Goal: Transaction & Acquisition: Subscribe to service/newsletter

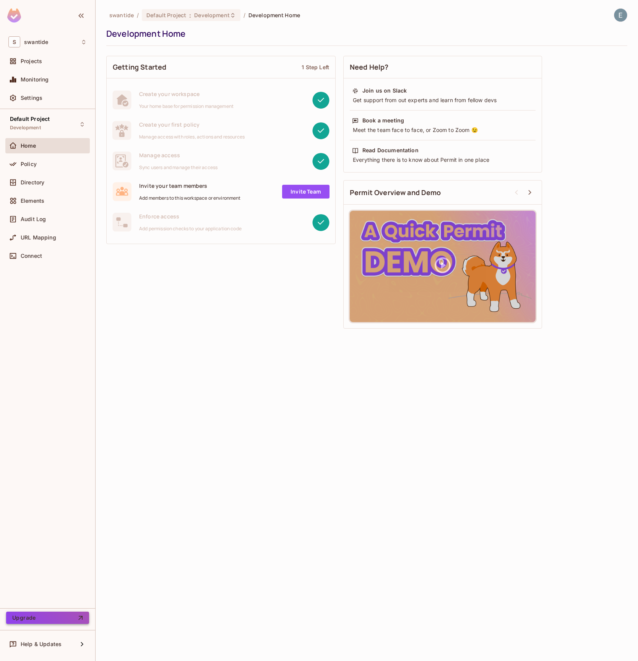
click at [60, 621] on button "Upgrade" at bounding box center [47, 617] width 83 height 12
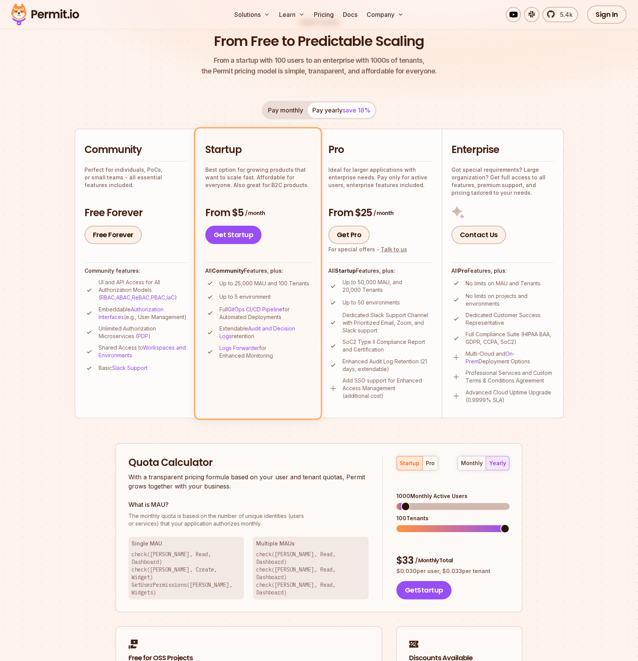
scroll to position [83, 0]
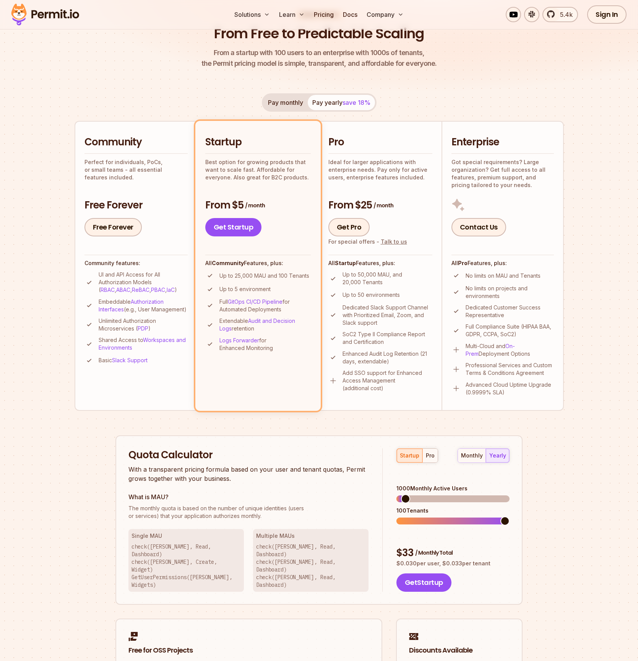
click at [161, 267] on h4 "Community features:" at bounding box center [136, 263] width 103 height 8
click at [419, 26] on div "Solutions Learn Pricing Docs Company 5.4k Sign In Start Now" at bounding box center [319, 14] width 638 height 29
